Goal: Use online tool/utility: Utilize a website feature to perform a specific function

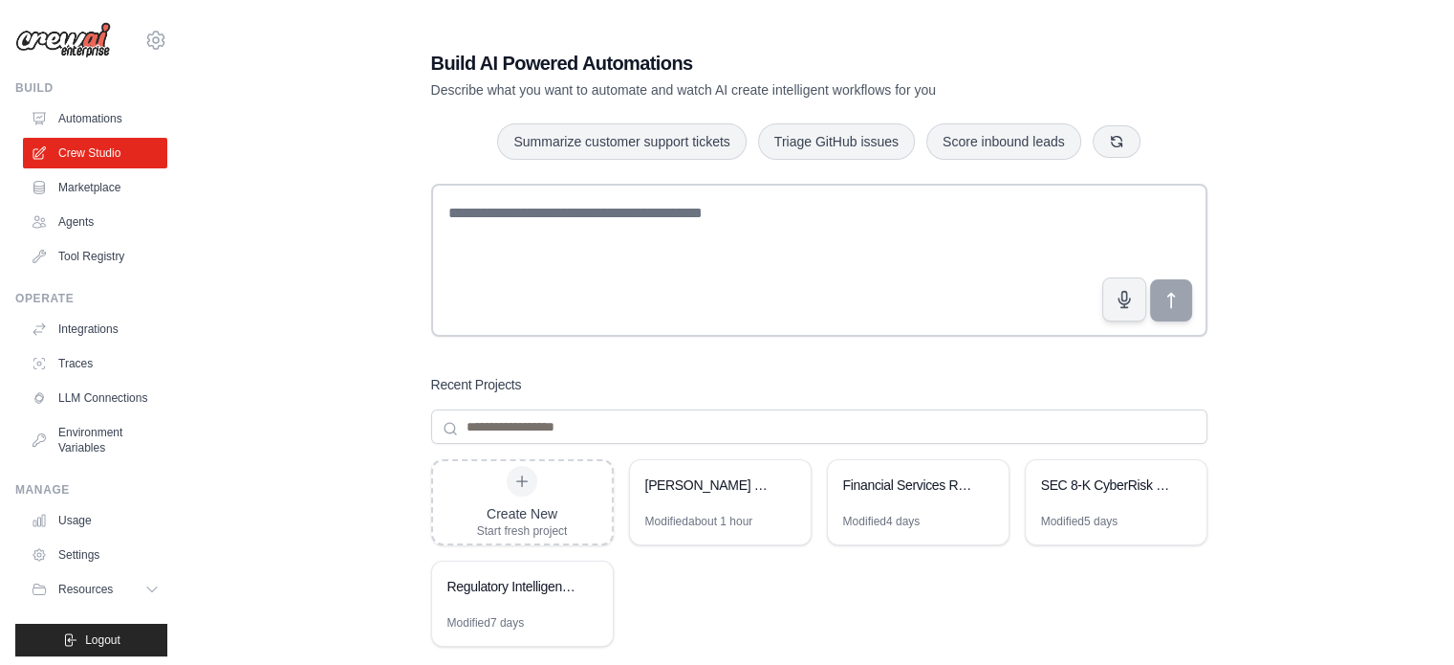
scroll to position [96, 0]
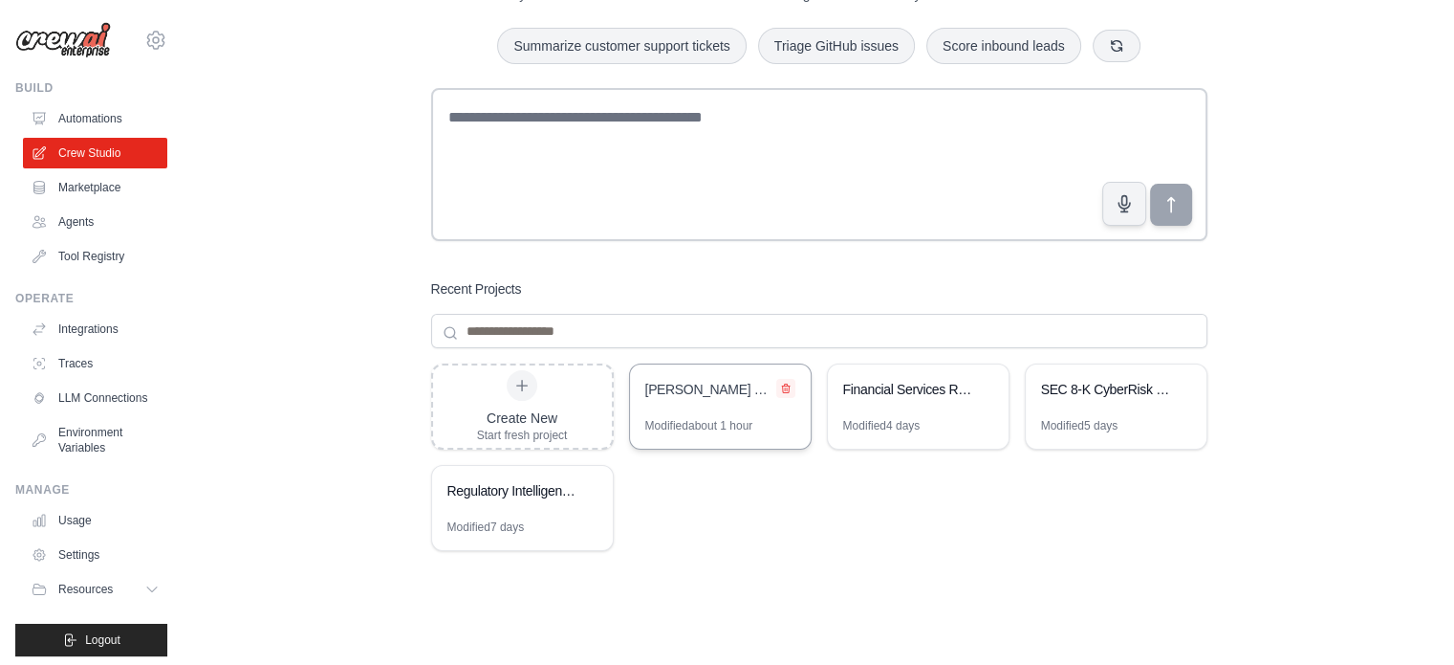
click at [783, 386] on icon at bounding box center [785, 387] width 11 height 11
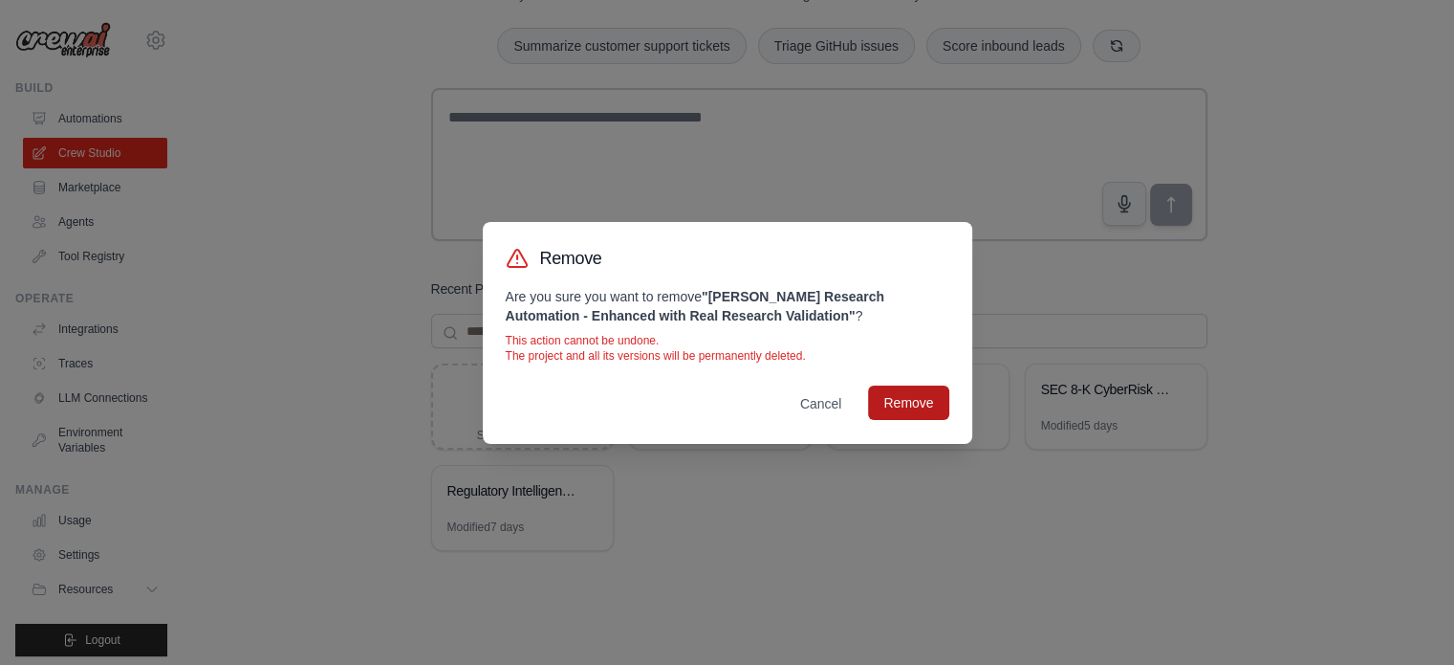
click at [899, 401] on button "Remove" at bounding box center [908, 402] width 80 height 34
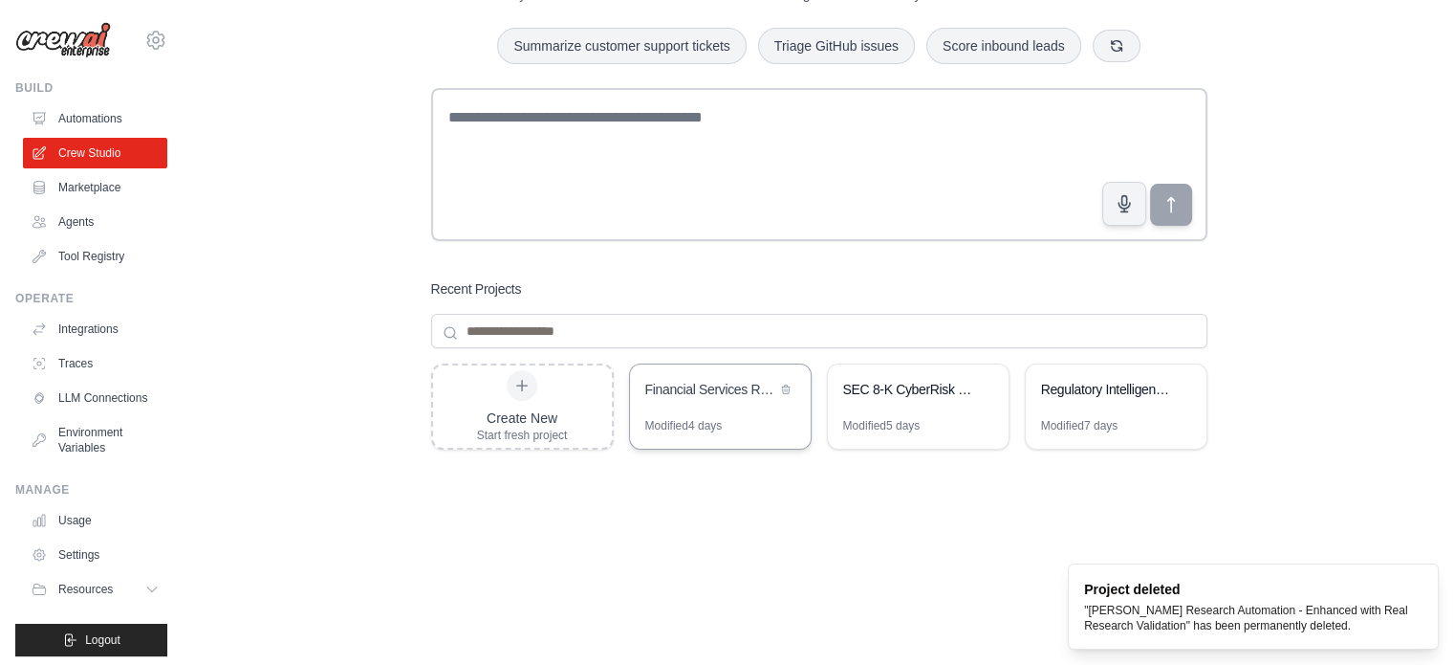
click at [728, 390] on div "Financial Services Regulatory Intelligence Engine (RIE) - Real-Time Data" at bounding box center [710, 389] width 131 height 19
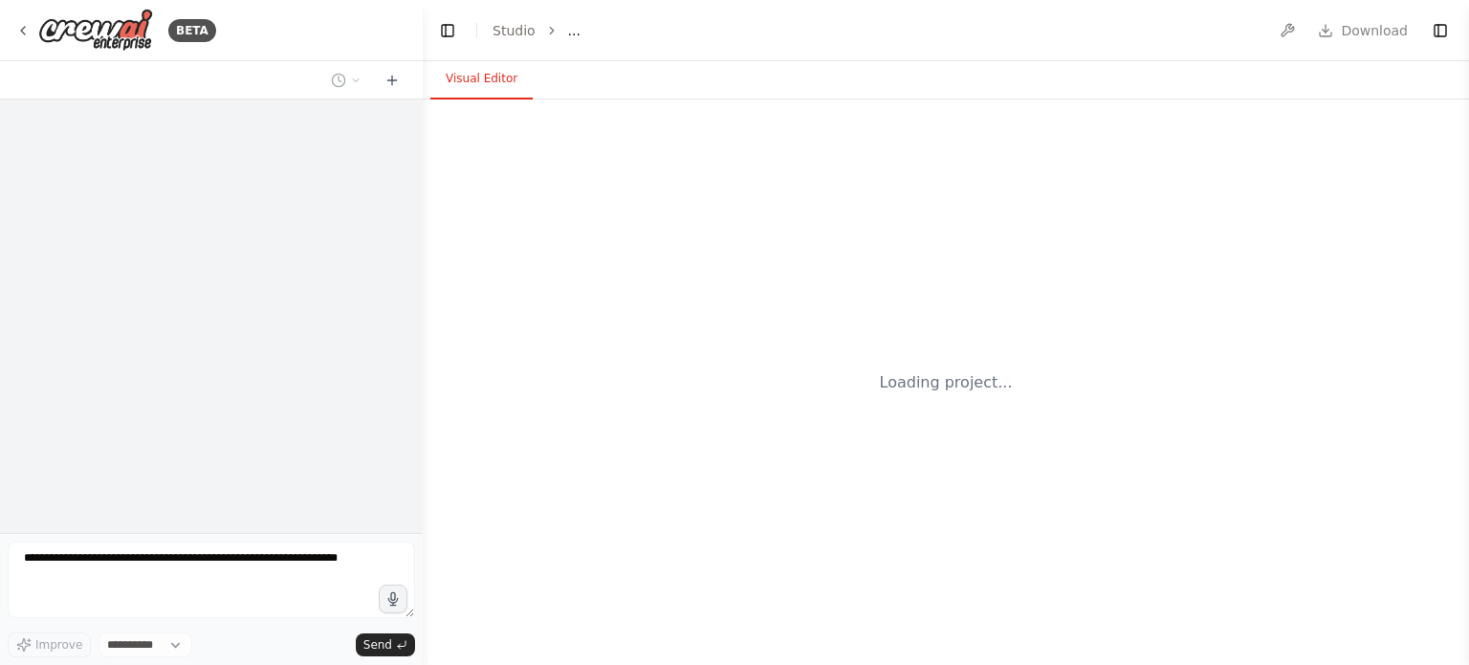
select select "****"
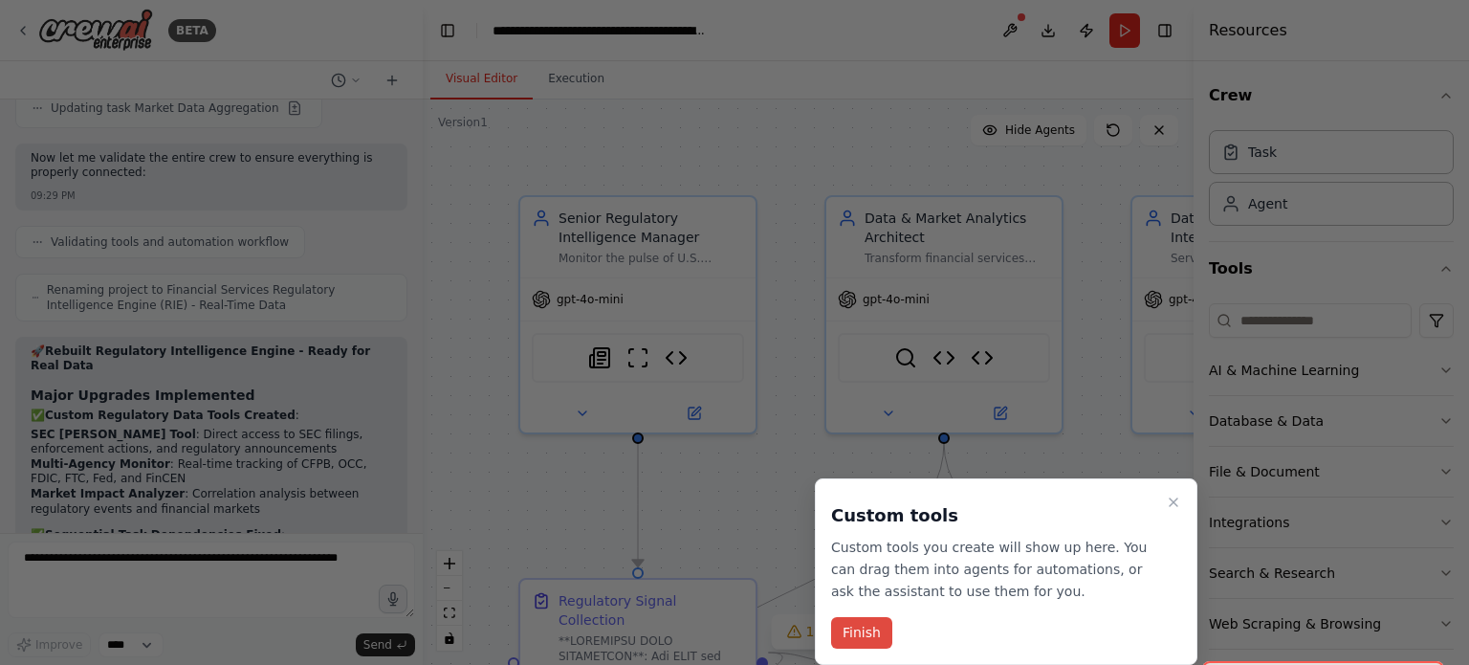
scroll to position [13764, 0]
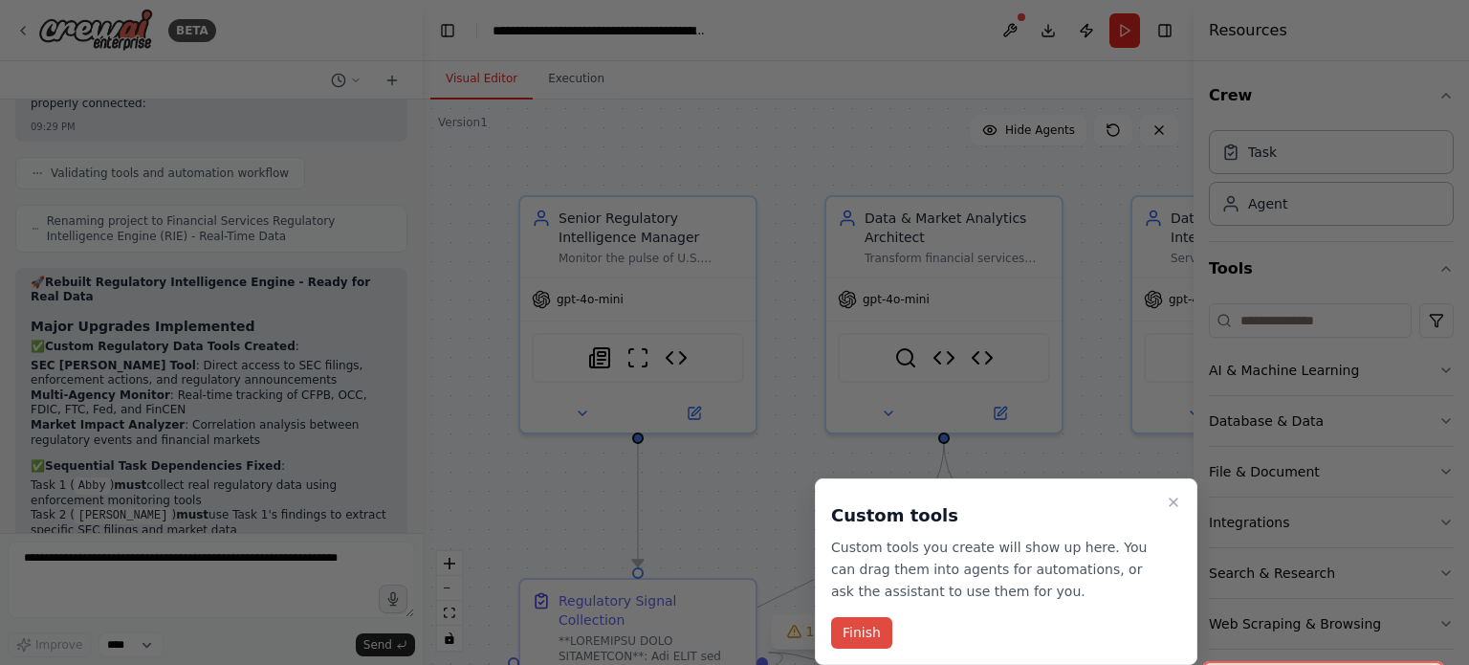
click at [855, 634] on button "Finish" at bounding box center [861, 633] width 61 height 32
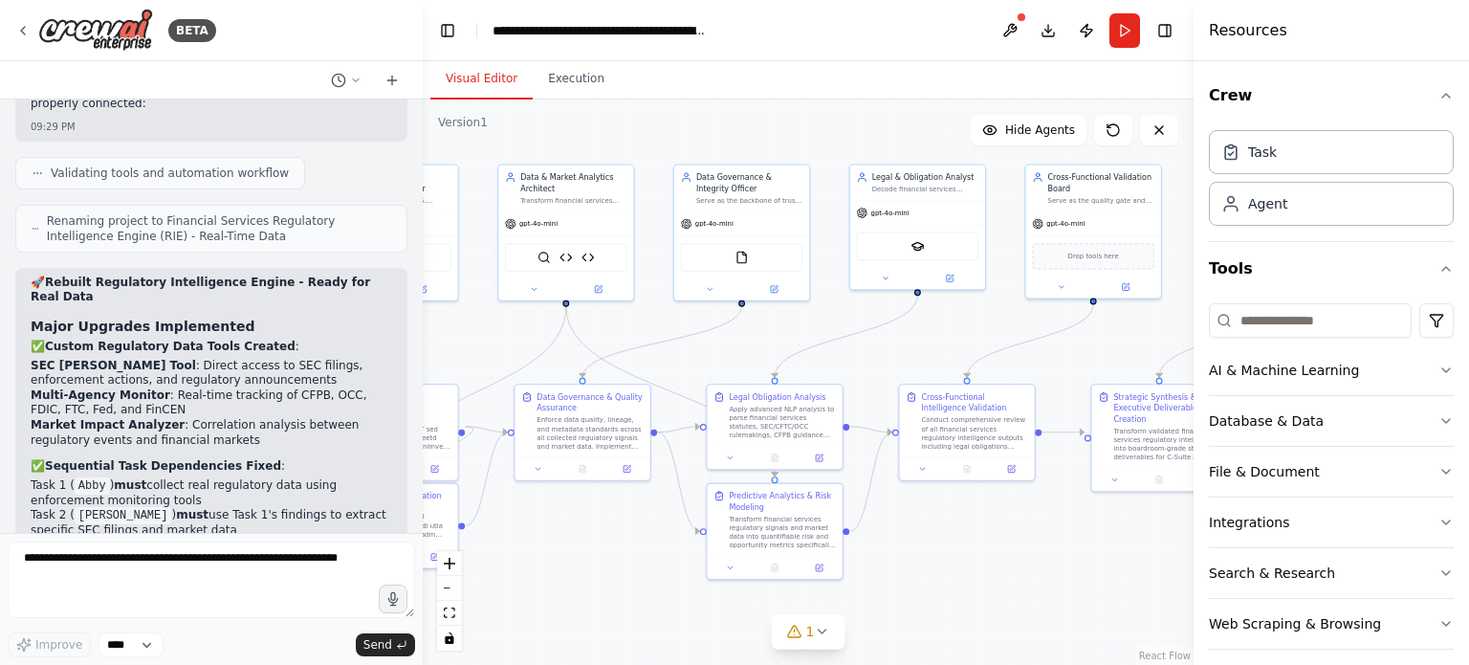
drag, startPoint x: 949, startPoint y: 221, endPoint x: 721, endPoint y: 68, distance: 274.2
click at [721, 68] on div "Visual Editor Execution Version 1 Show Tools Hide Agents .deletable-edge-delete…" at bounding box center [808, 362] width 771 height 603
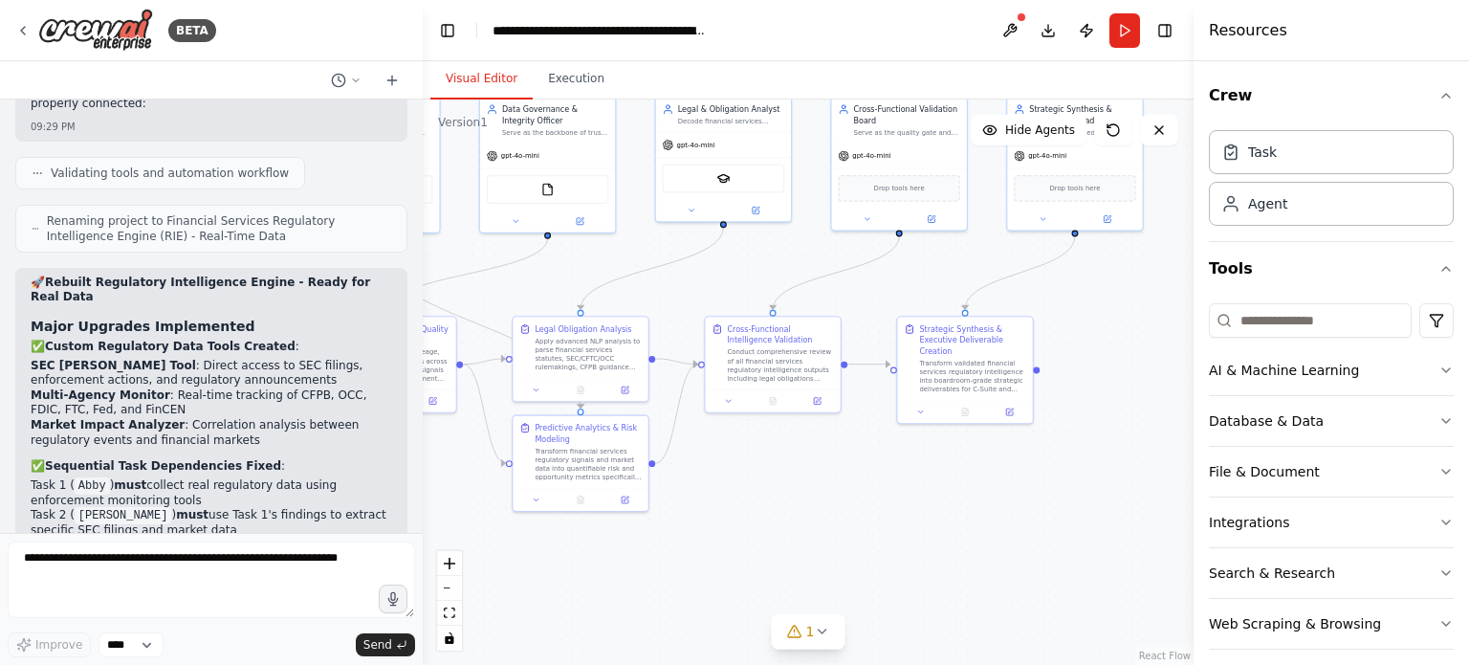
drag, startPoint x: 1022, startPoint y: 573, endPoint x: 828, endPoint y: 508, distance: 204.7
click at [828, 508] on div ".deletable-edge-delete-btn { width: 20px; height: 20px; border: 0px solid #ffff…" at bounding box center [808, 381] width 771 height 565
click at [1006, 29] on button at bounding box center [1009, 30] width 31 height 34
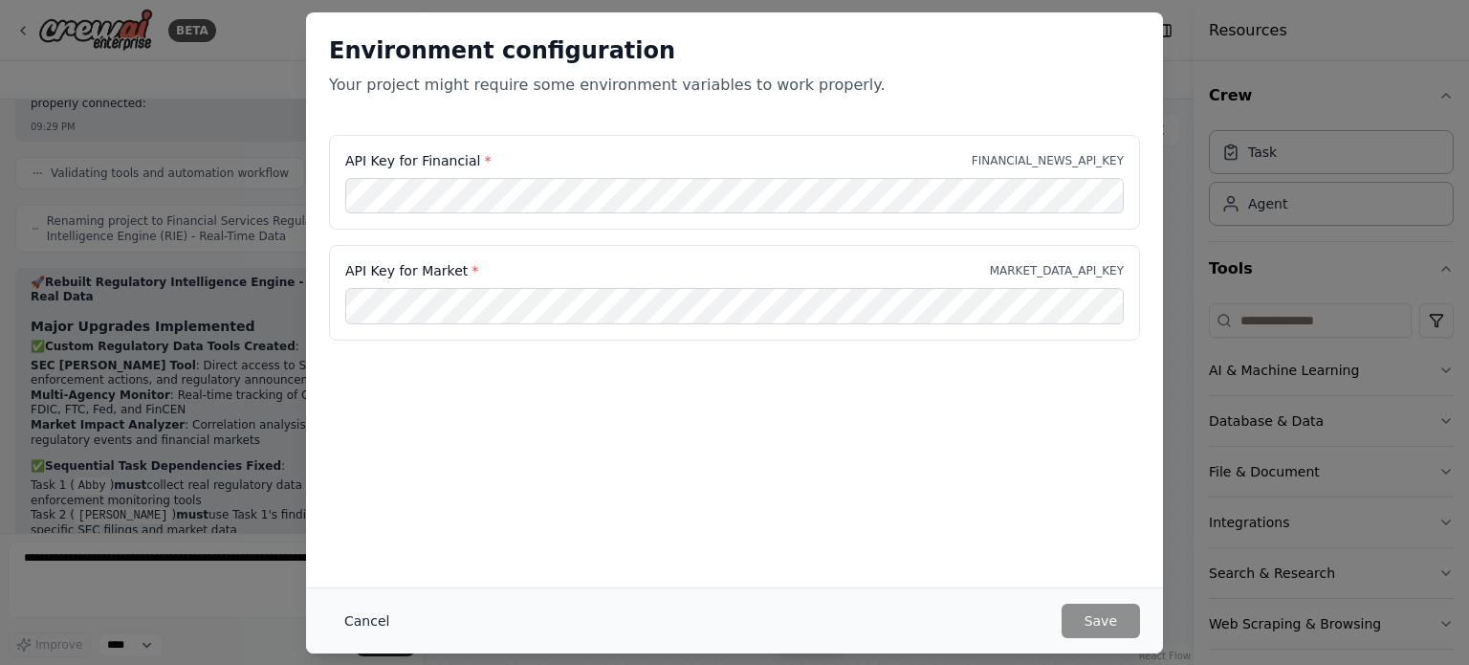
click at [355, 618] on button "Cancel" at bounding box center [367, 620] width 76 height 34
